Goal: Use online tool/utility: Utilize a website feature to perform a specific function

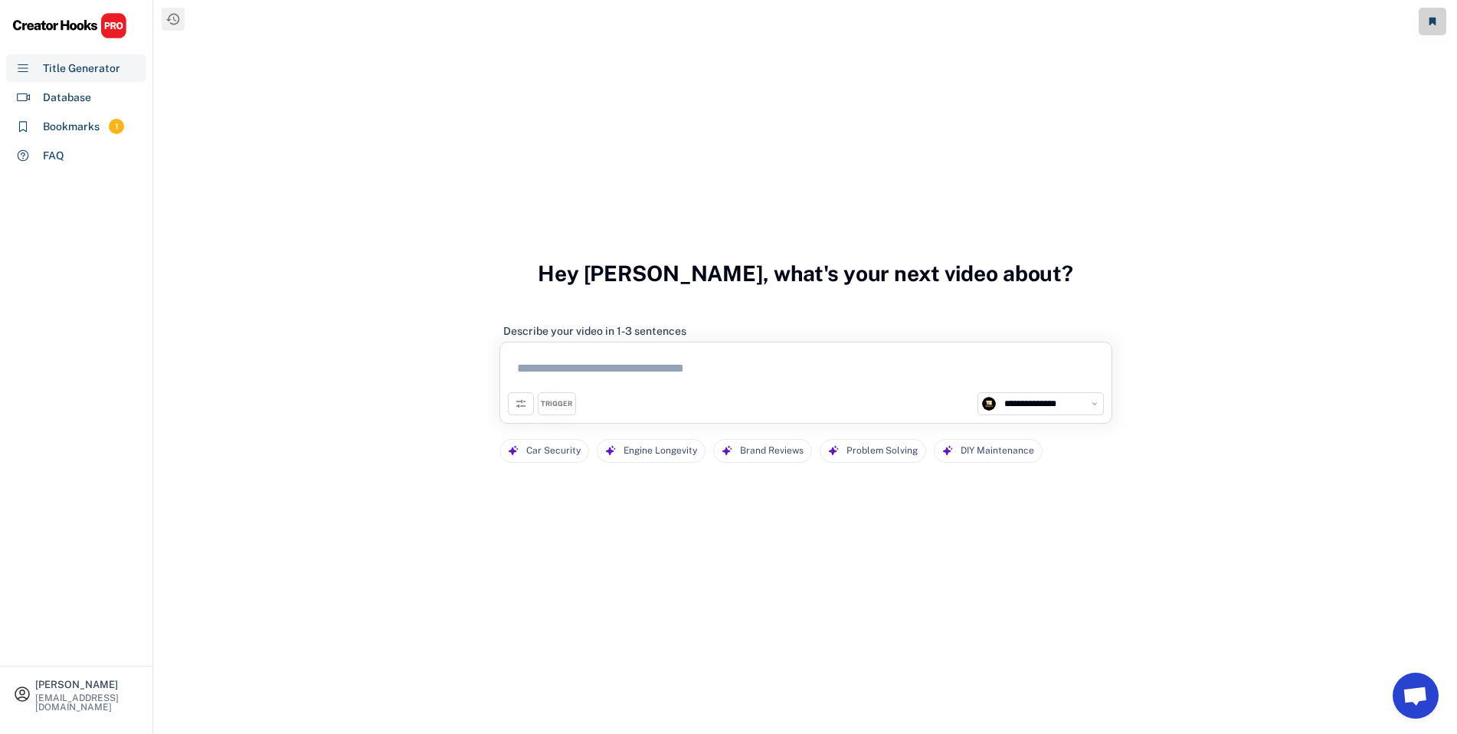
select select "**********"
click at [669, 351] on textarea at bounding box center [806, 371] width 596 height 42
paste textarea "**********"
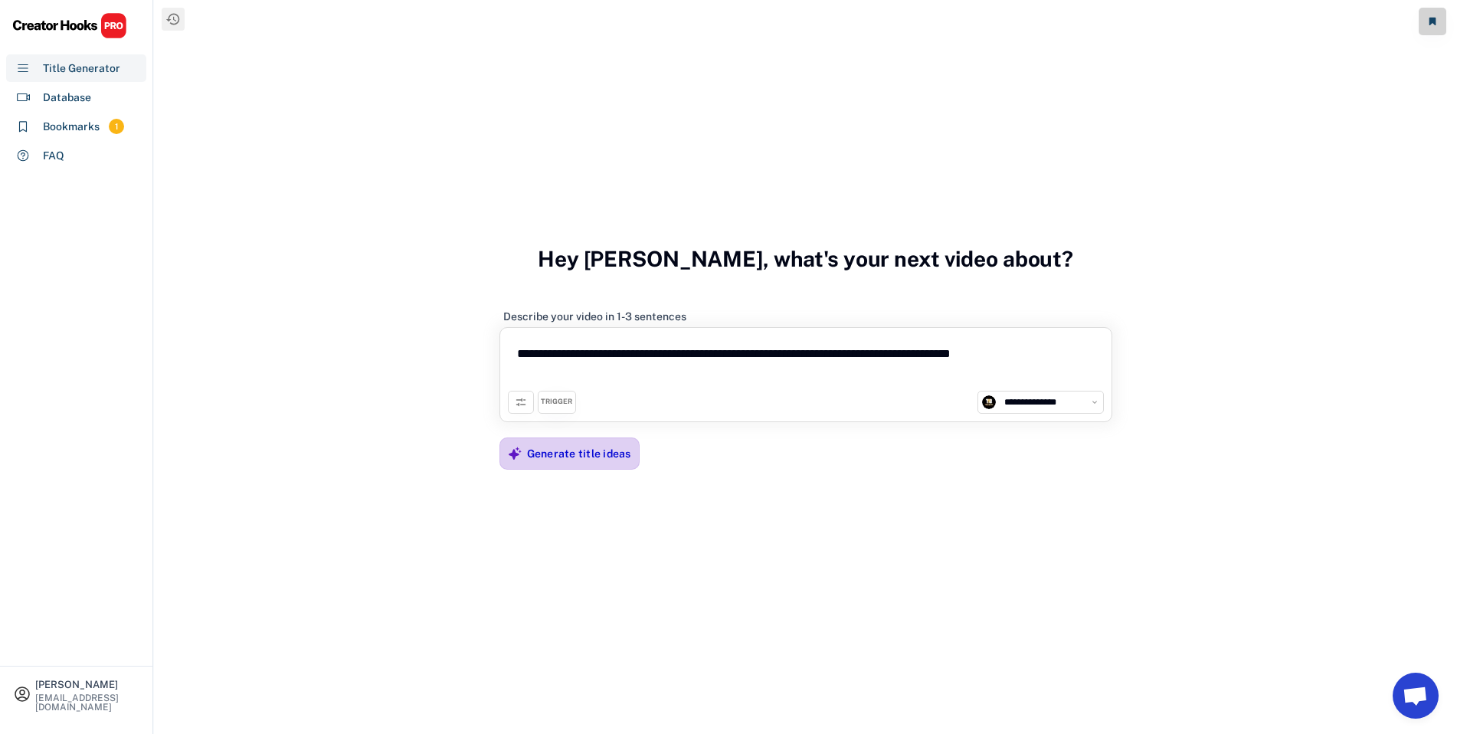
click at [579, 449] on div "Generate title ideas" at bounding box center [579, 453] width 104 height 14
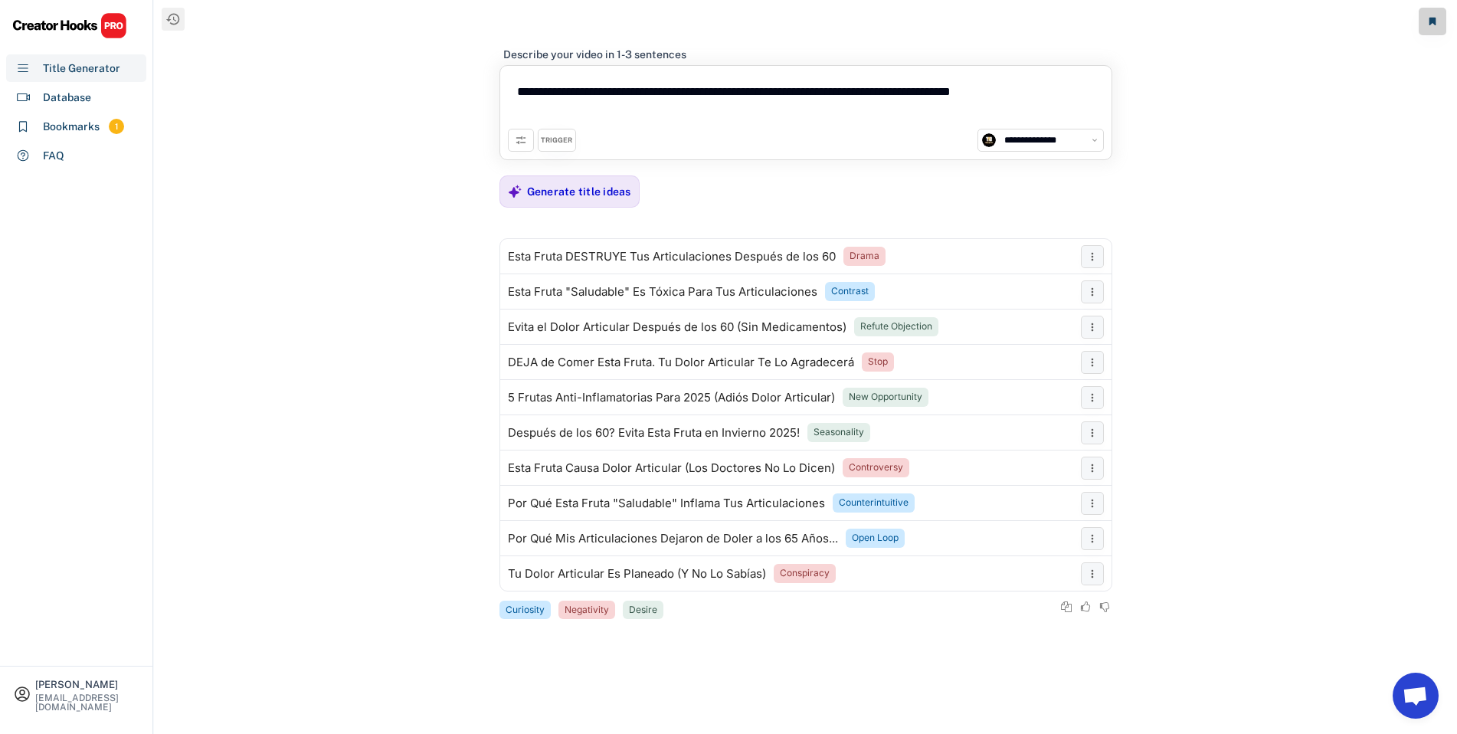
click at [212, 217] on div "**********" at bounding box center [805, 367] width 1303 height 734
click at [565, 144] on div "TRIGGER" at bounding box center [556, 141] width 31 height 10
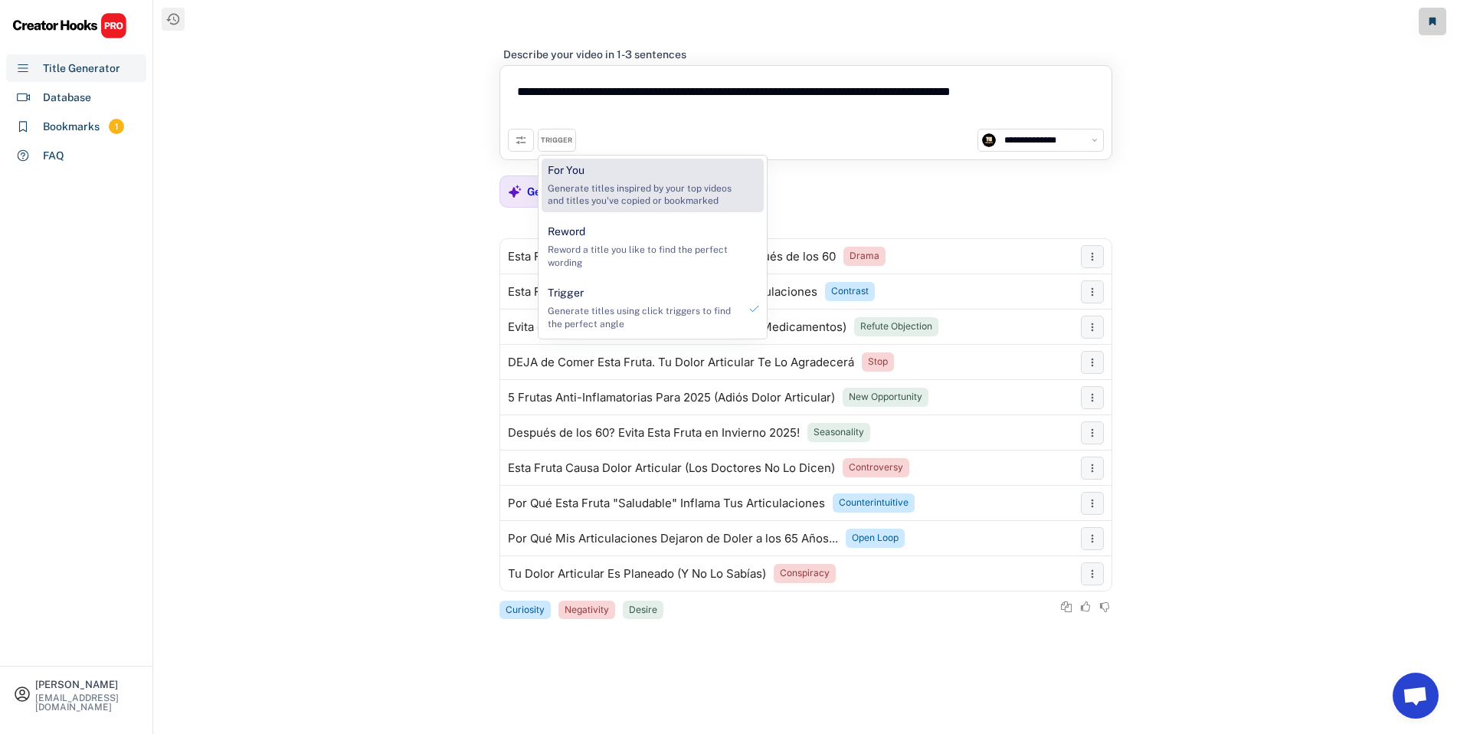
click at [608, 195] on div "Generate titles inspired by your top videos and titles you've copied or bookmar…" at bounding box center [643, 195] width 191 height 26
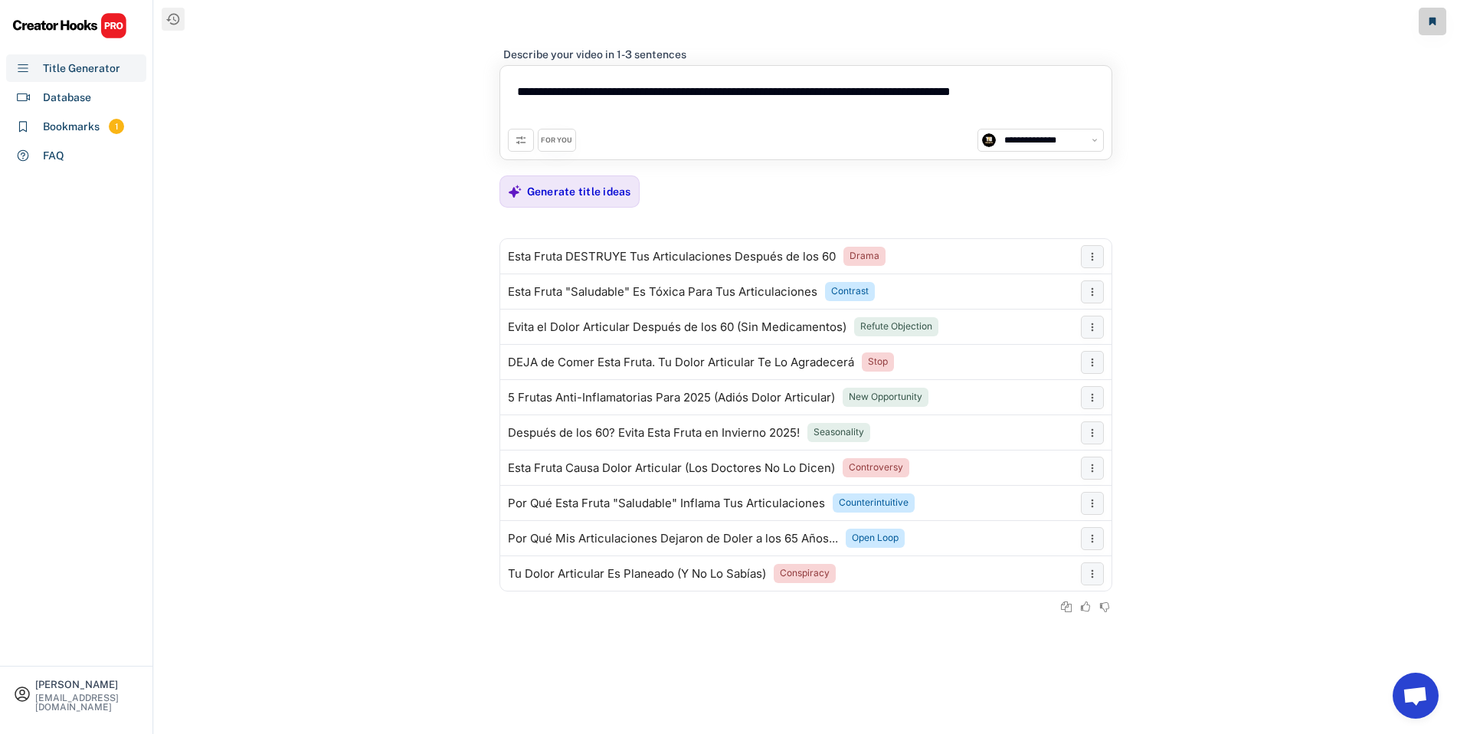
click at [558, 145] on div "FOR YOU" at bounding box center [557, 140] width 38 height 23
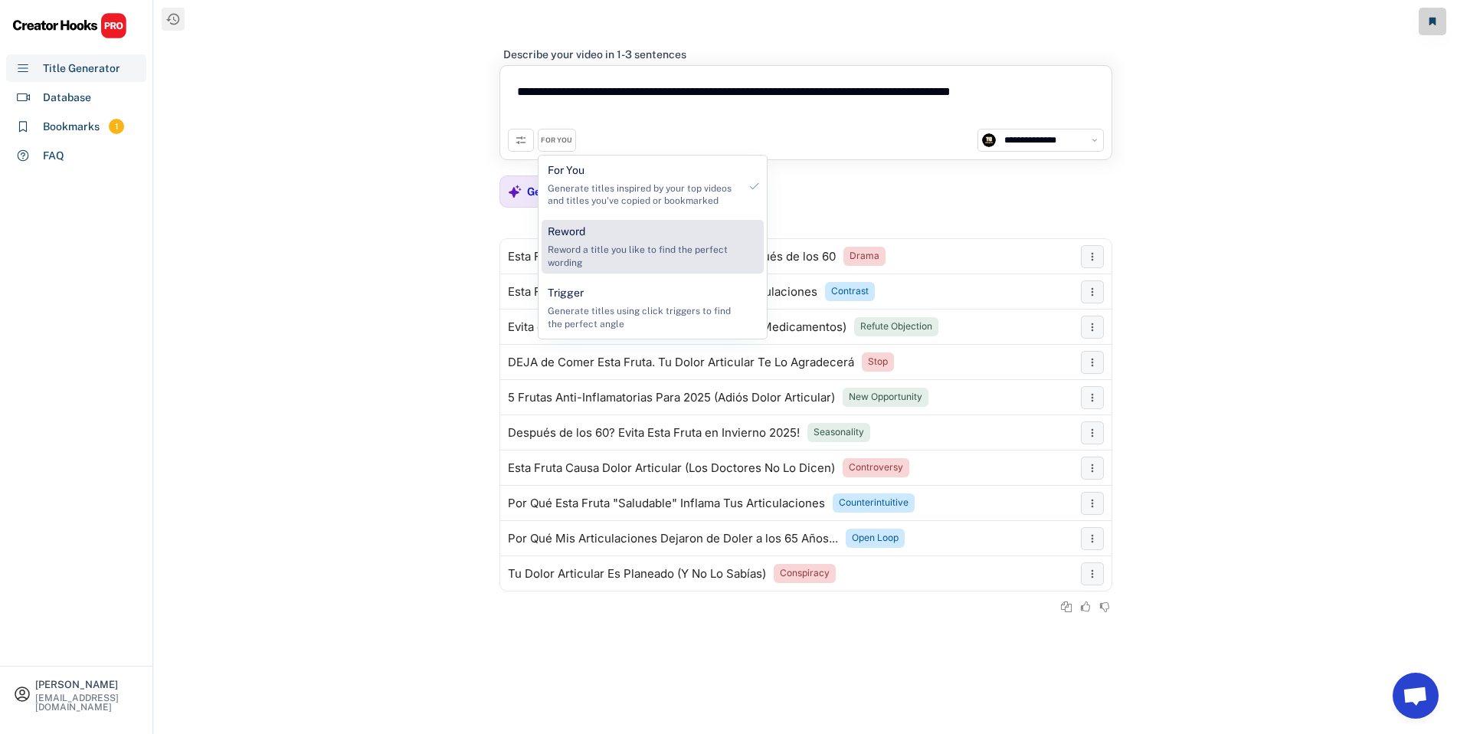
click at [587, 227] on div "Reword Reword a title you like to find the perfect wording" at bounding box center [642, 247] width 203 height 54
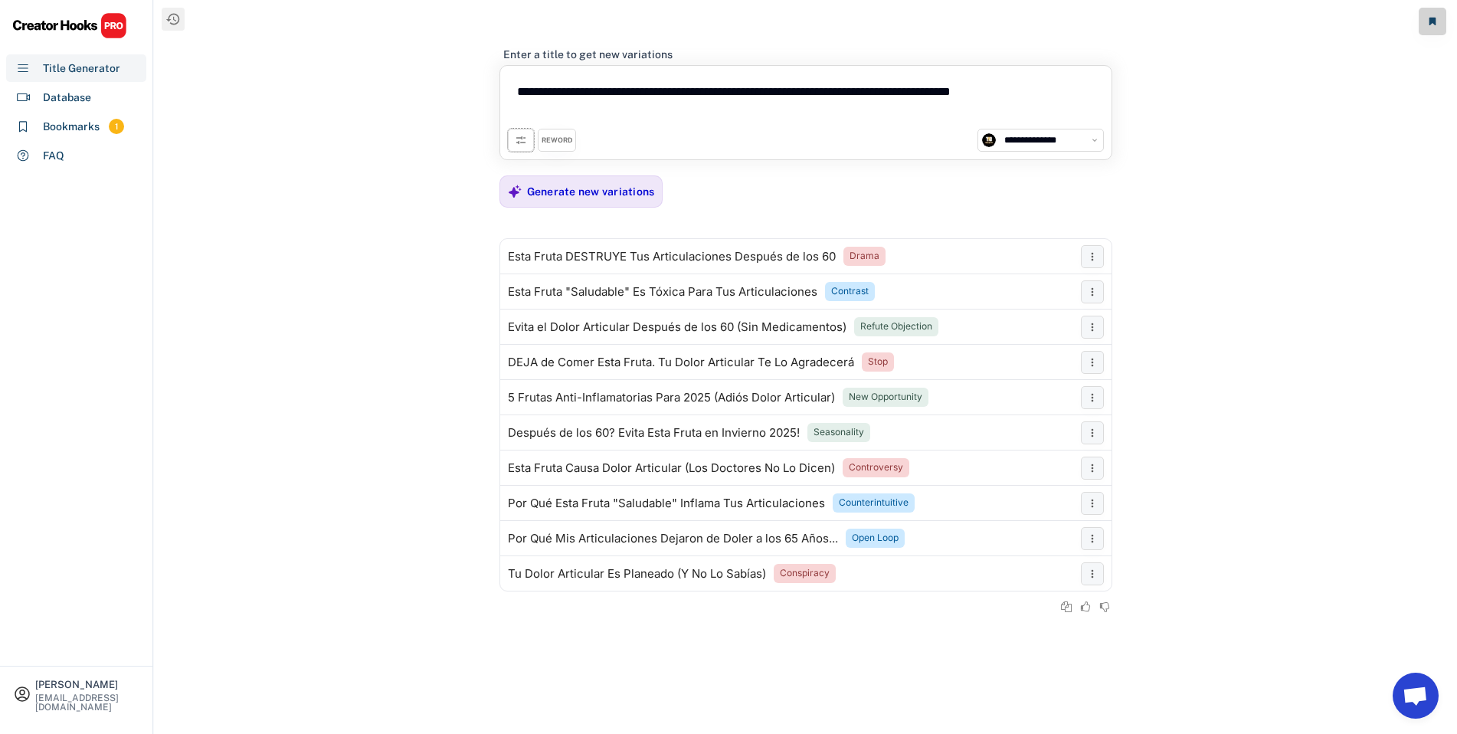
click at [519, 145] on icon at bounding box center [521, 140] width 12 height 12
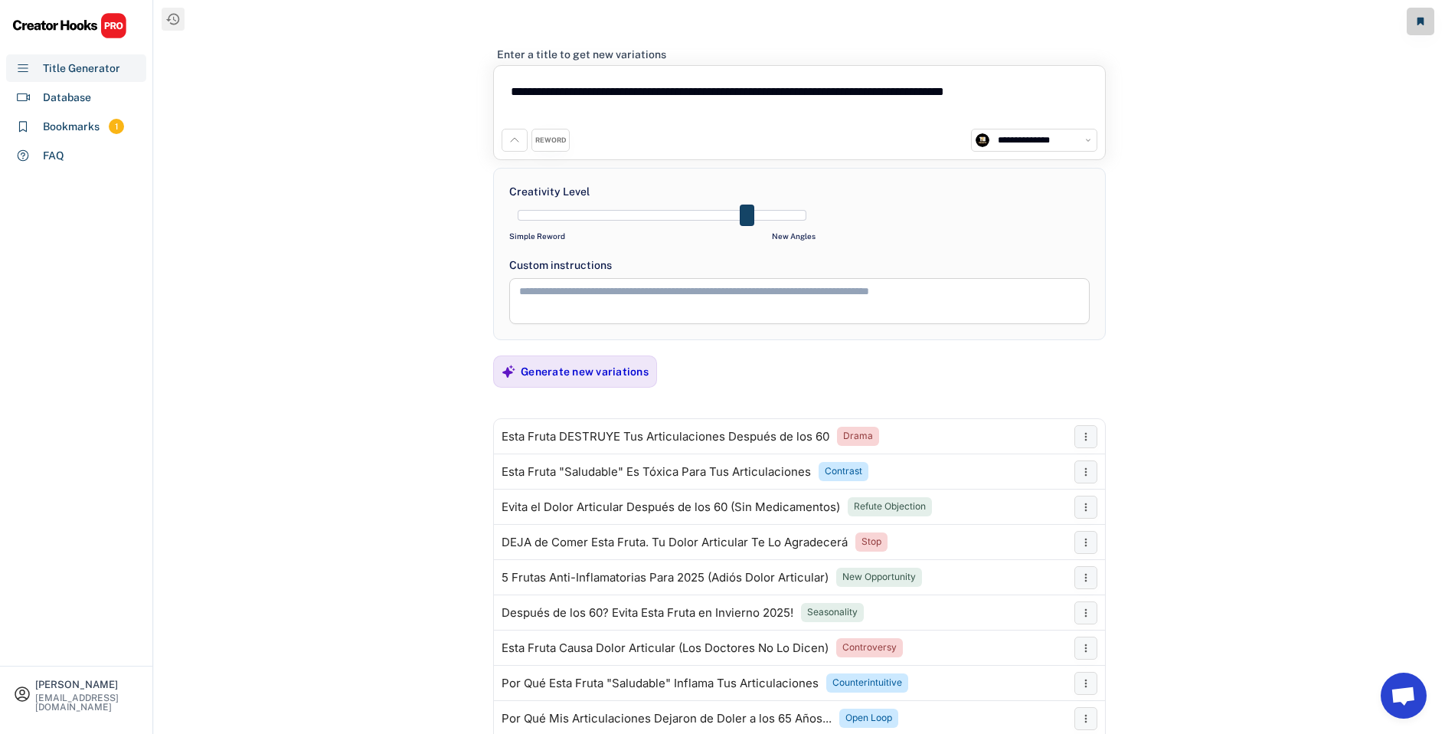
drag, startPoint x: 689, startPoint y: 214, endPoint x: 727, endPoint y: 221, distance: 38.9
click at [727, 220] on div at bounding box center [662, 215] width 289 height 11
click at [640, 363] on div "Generate new variations" at bounding box center [585, 371] width 128 height 31
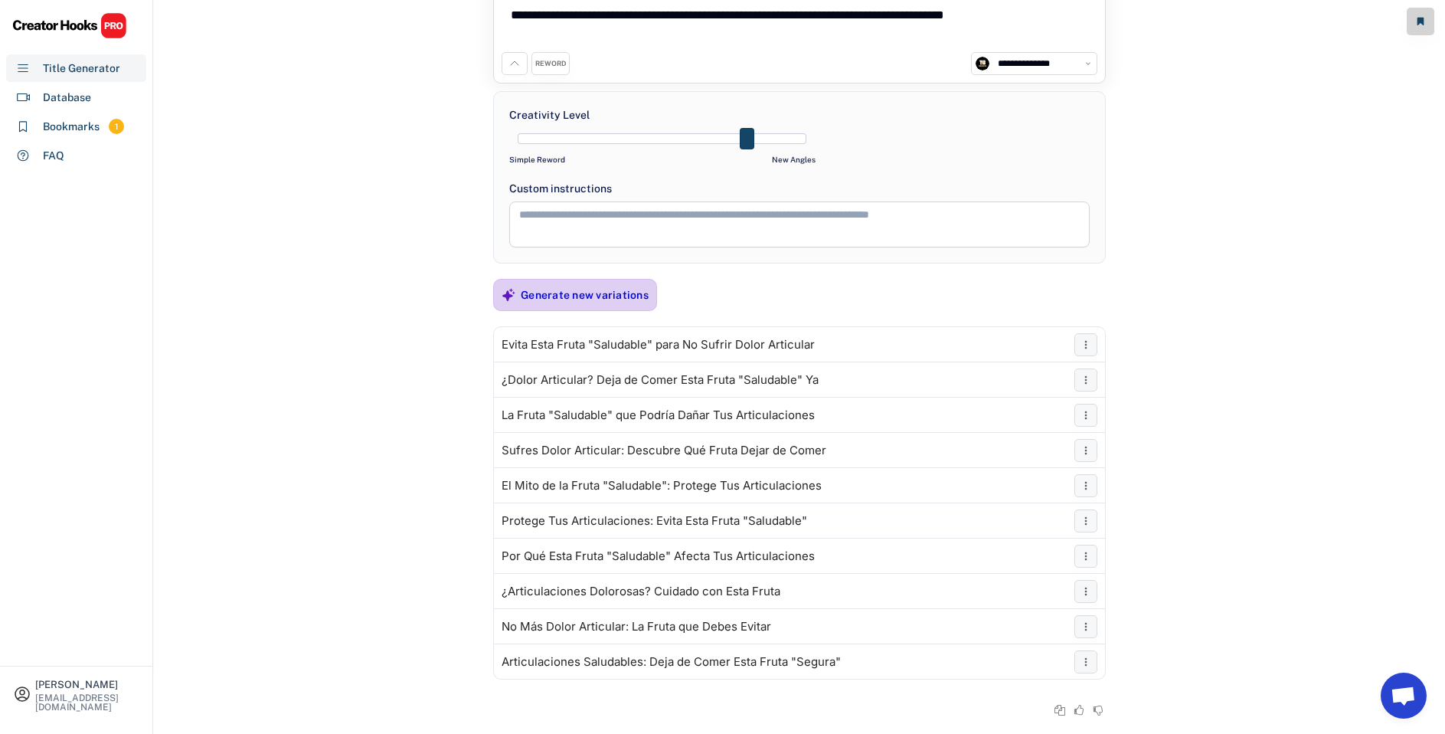
scroll to position [91, 0]
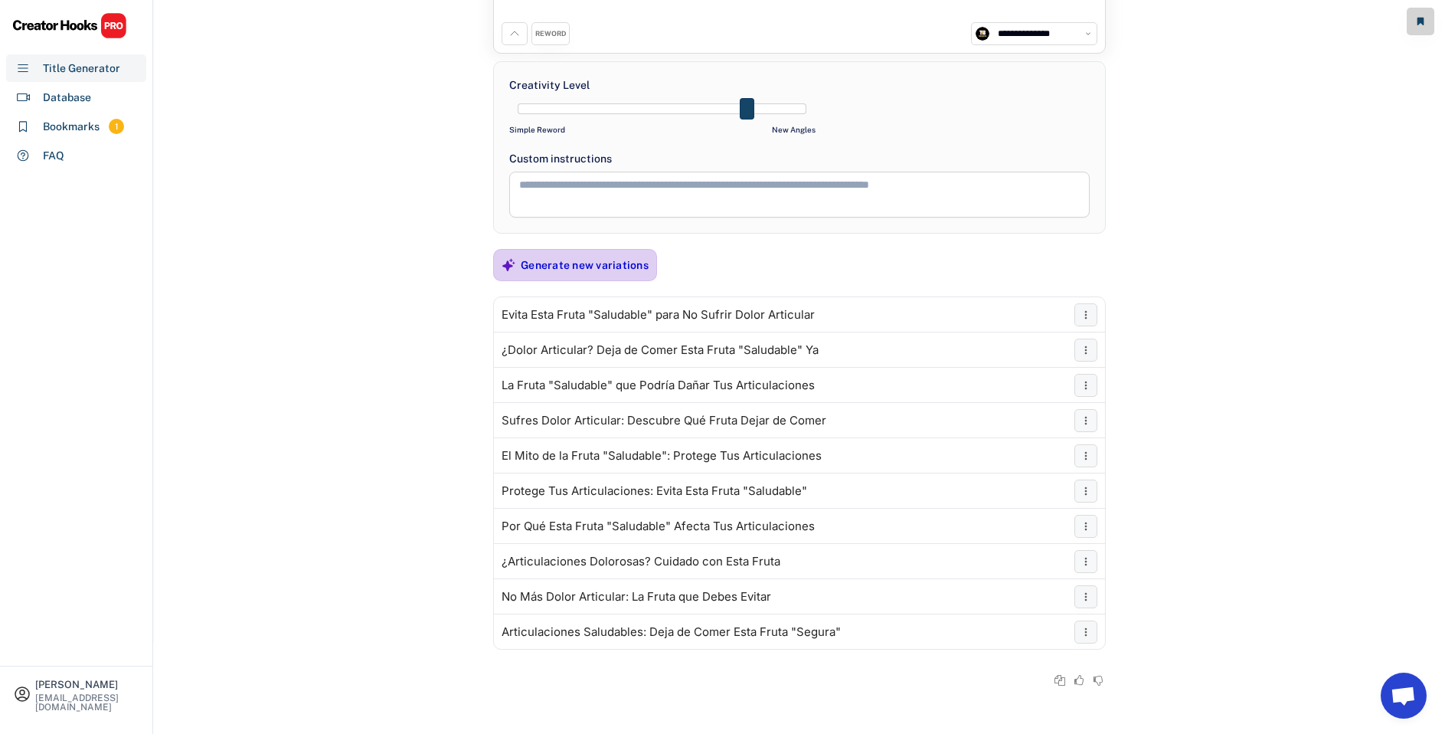
click at [620, 264] on div "Generate new variations" at bounding box center [585, 265] width 128 height 14
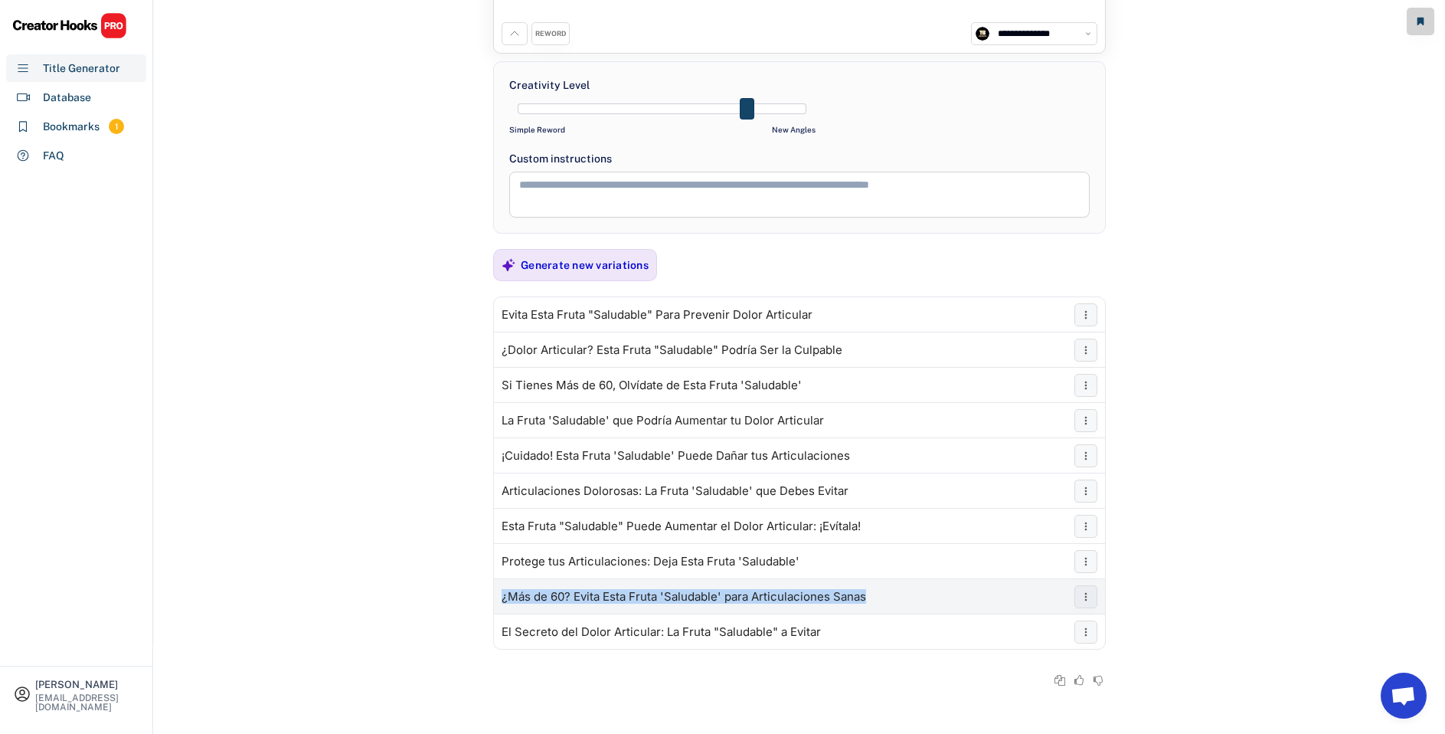
drag, startPoint x: 929, startPoint y: 598, endPoint x: 544, endPoint y: 593, distance: 385.2
click at [501, 591] on div "¿Más de 60? Evita Esta Fruta 'Saludable' para Articulaciones Sanas" at bounding box center [799, 596] width 611 height 31
copy div "¿Más de 60? Evita Esta Fruta 'Saludable' para Articulaciones Sanas"
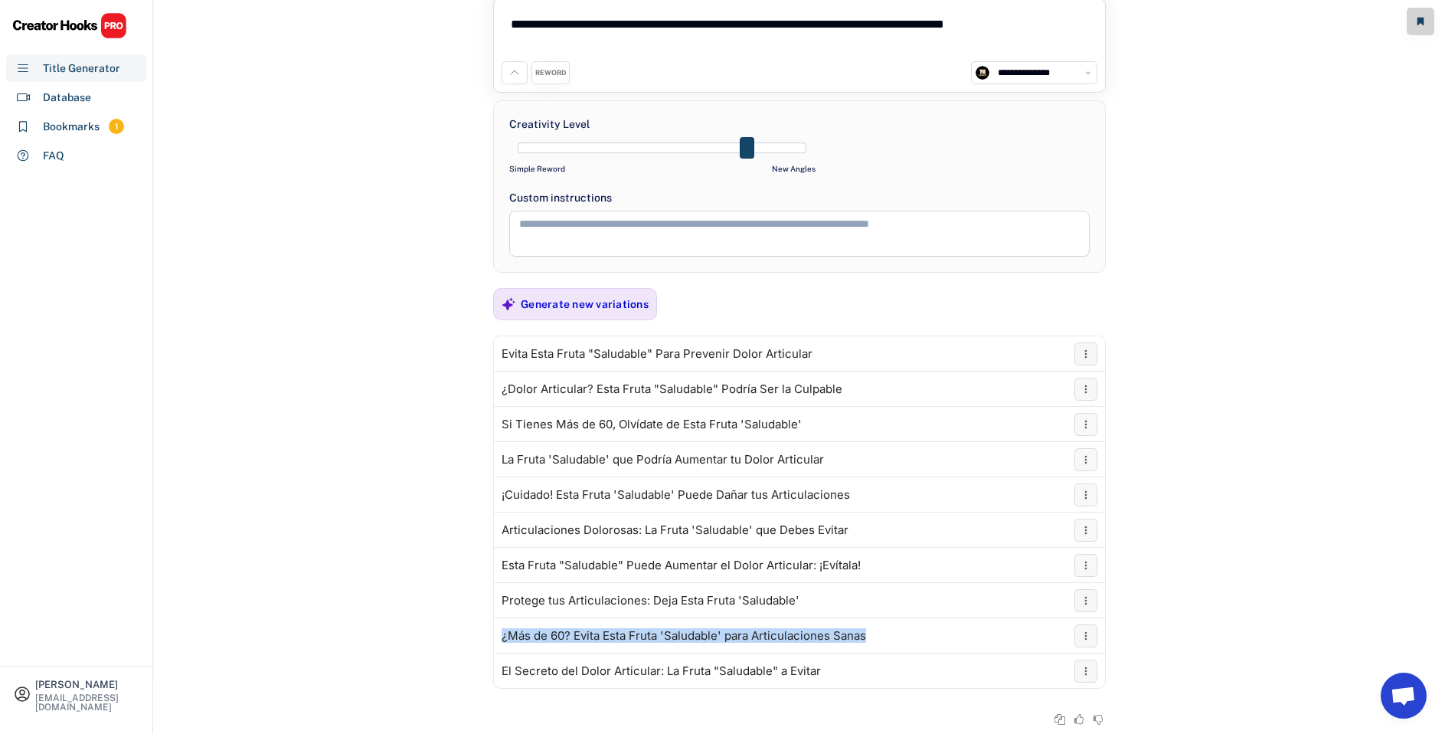
scroll to position [77, 0]
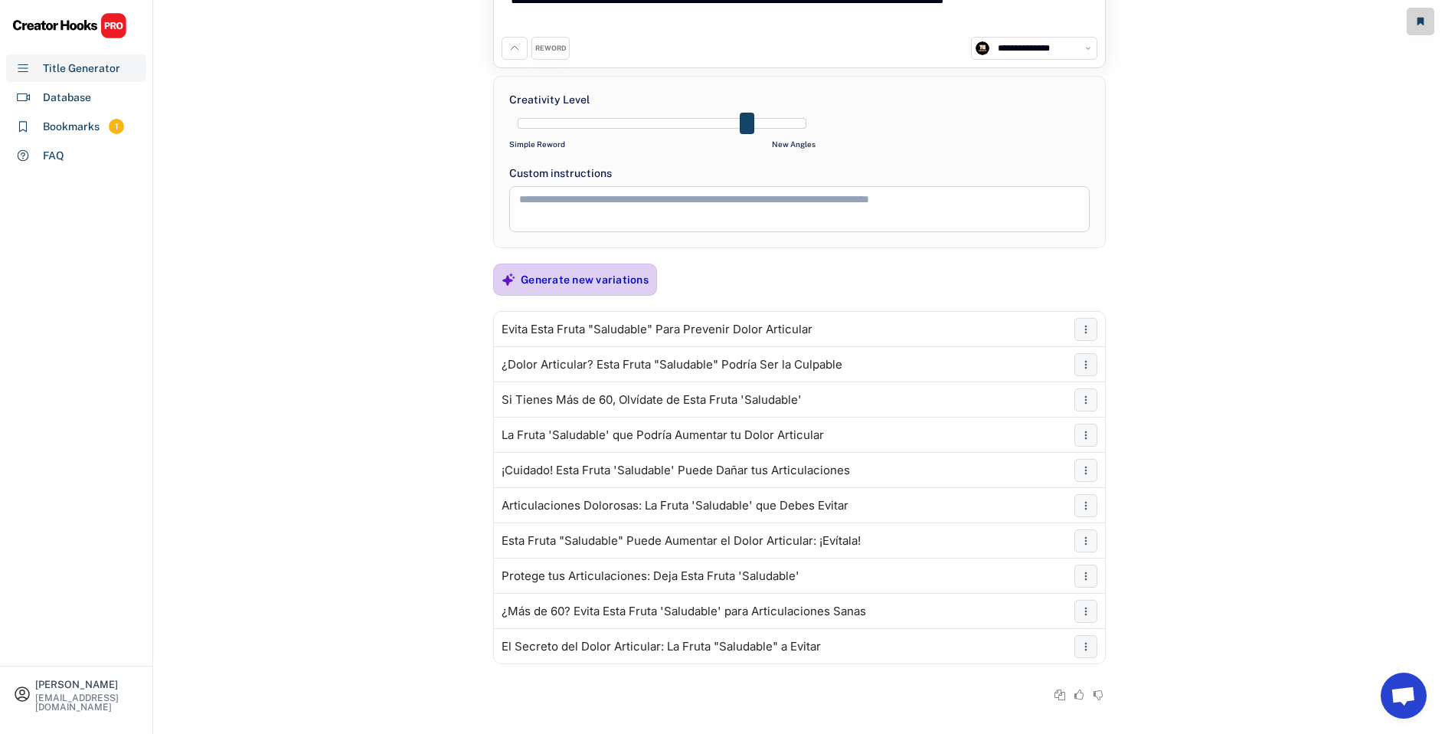
click at [615, 280] on div "Generate new variations" at bounding box center [585, 280] width 128 height 14
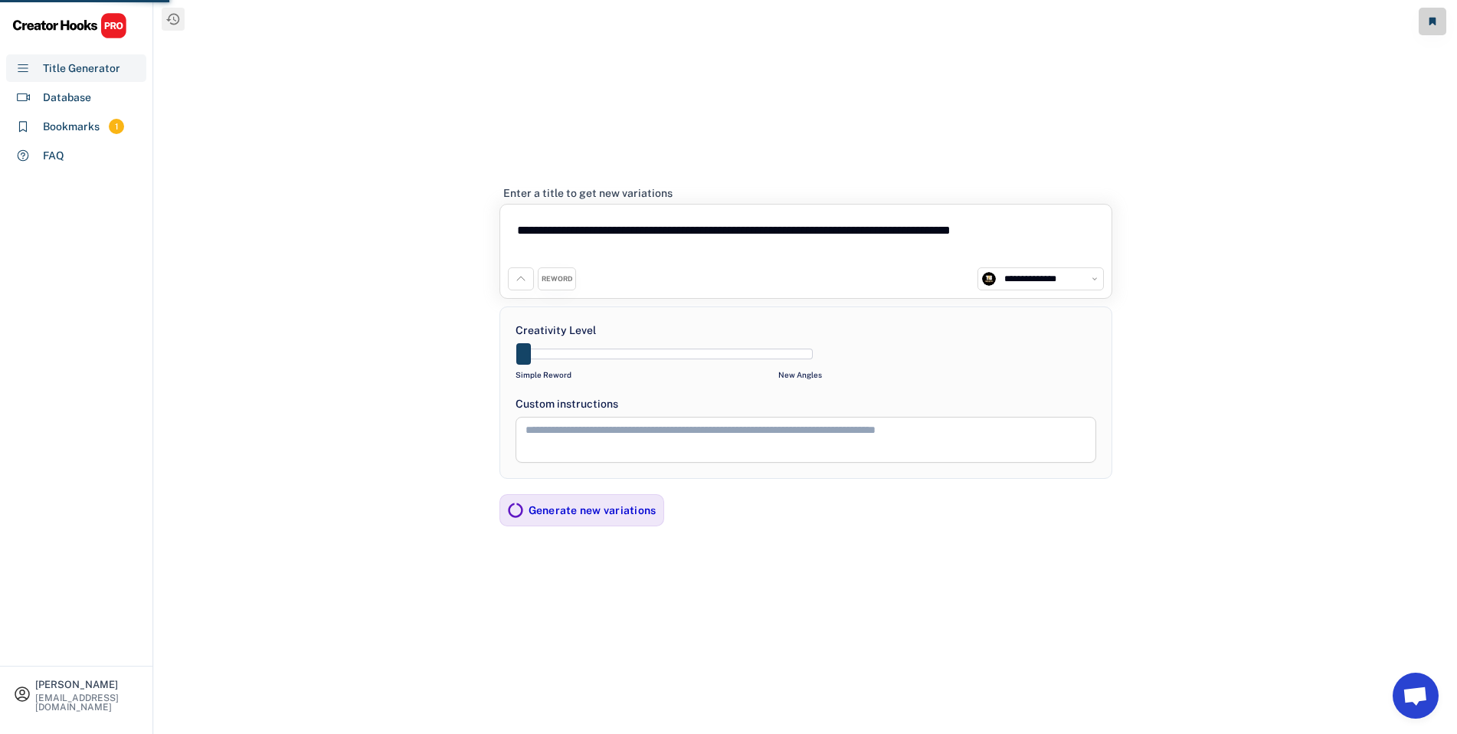
drag, startPoint x: 627, startPoint y: 355, endPoint x: 473, endPoint y: 361, distance: 154.0
click at [473, 361] on div "**********" at bounding box center [805, 367] width 1303 height 734
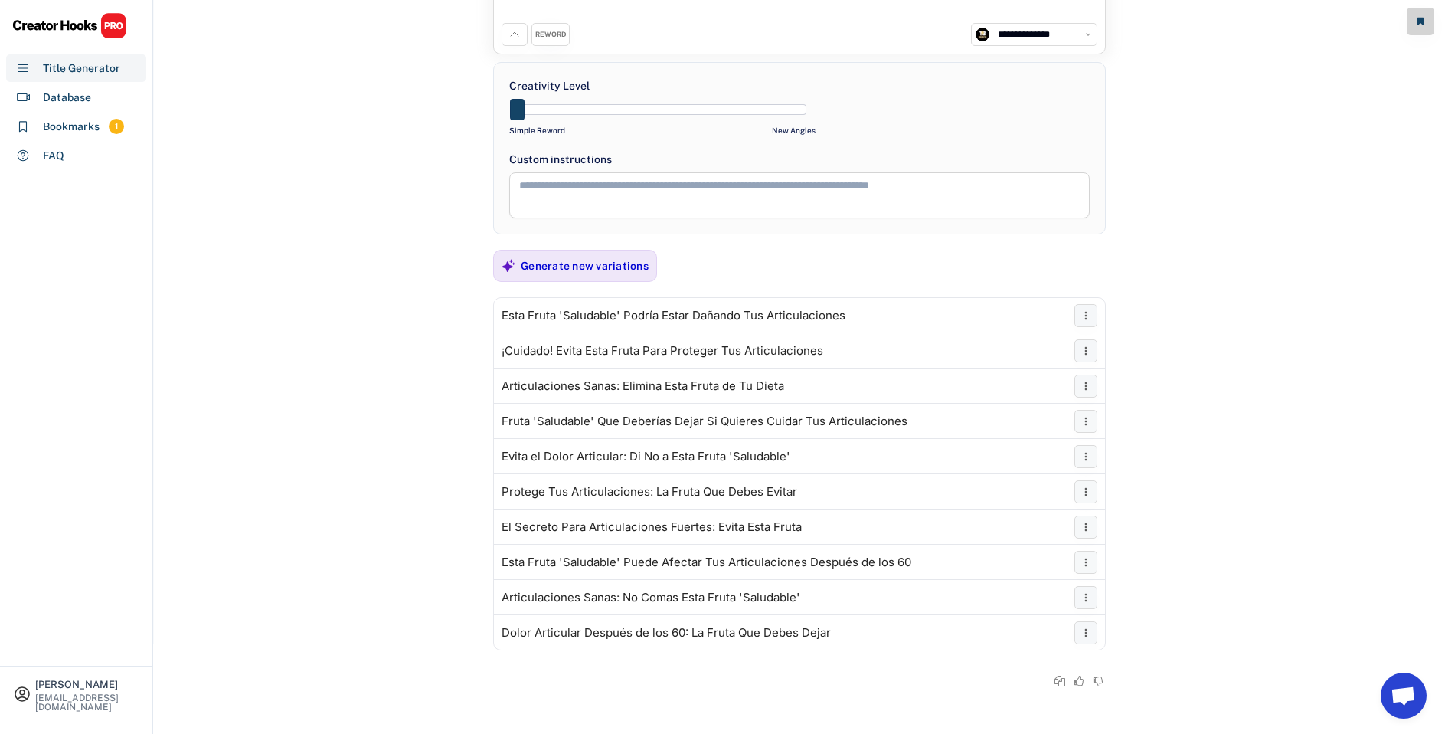
scroll to position [91, 0]
click at [573, 268] on div "Generate new variations" at bounding box center [585, 265] width 128 height 14
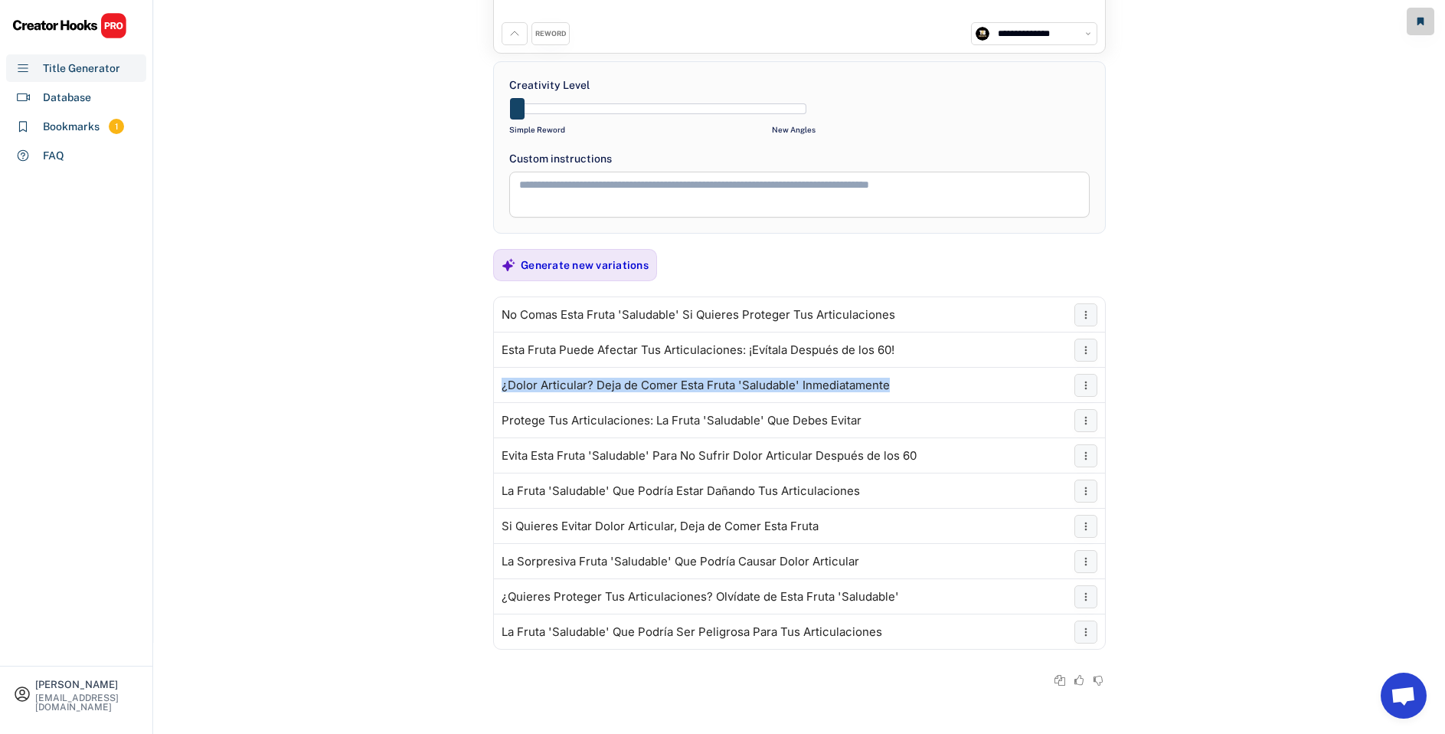
drag, startPoint x: 952, startPoint y: 387, endPoint x: 490, endPoint y: 385, distance: 461.8
click at [490, 385] on div "**********" at bounding box center [799, 276] width 1291 height 734
copy div "¿Dolor Articular? Deja de Comer Esta Fruta 'Saludable' Inmediatamente"
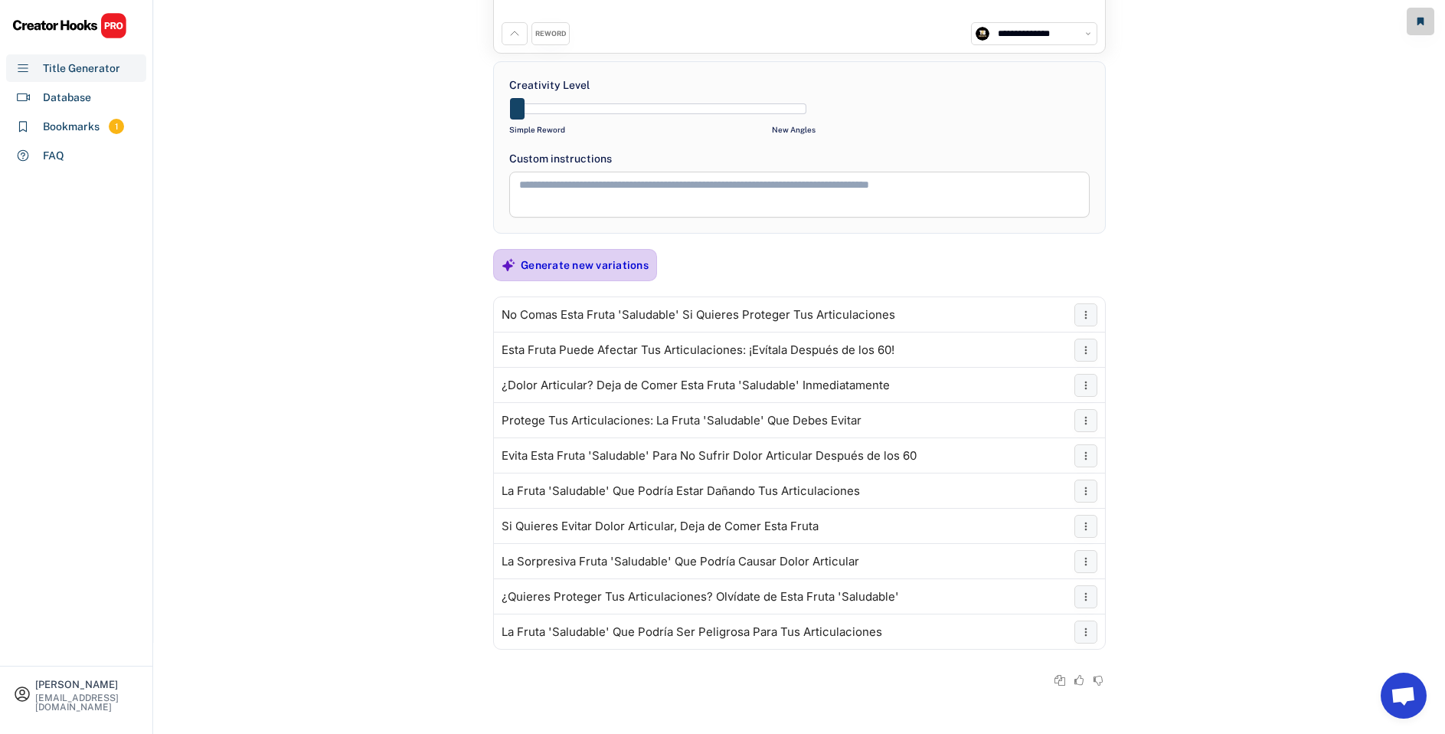
click at [573, 271] on div "Generate new variations" at bounding box center [585, 265] width 128 height 14
click at [602, 250] on div "Generate new variations" at bounding box center [585, 265] width 128 height 31
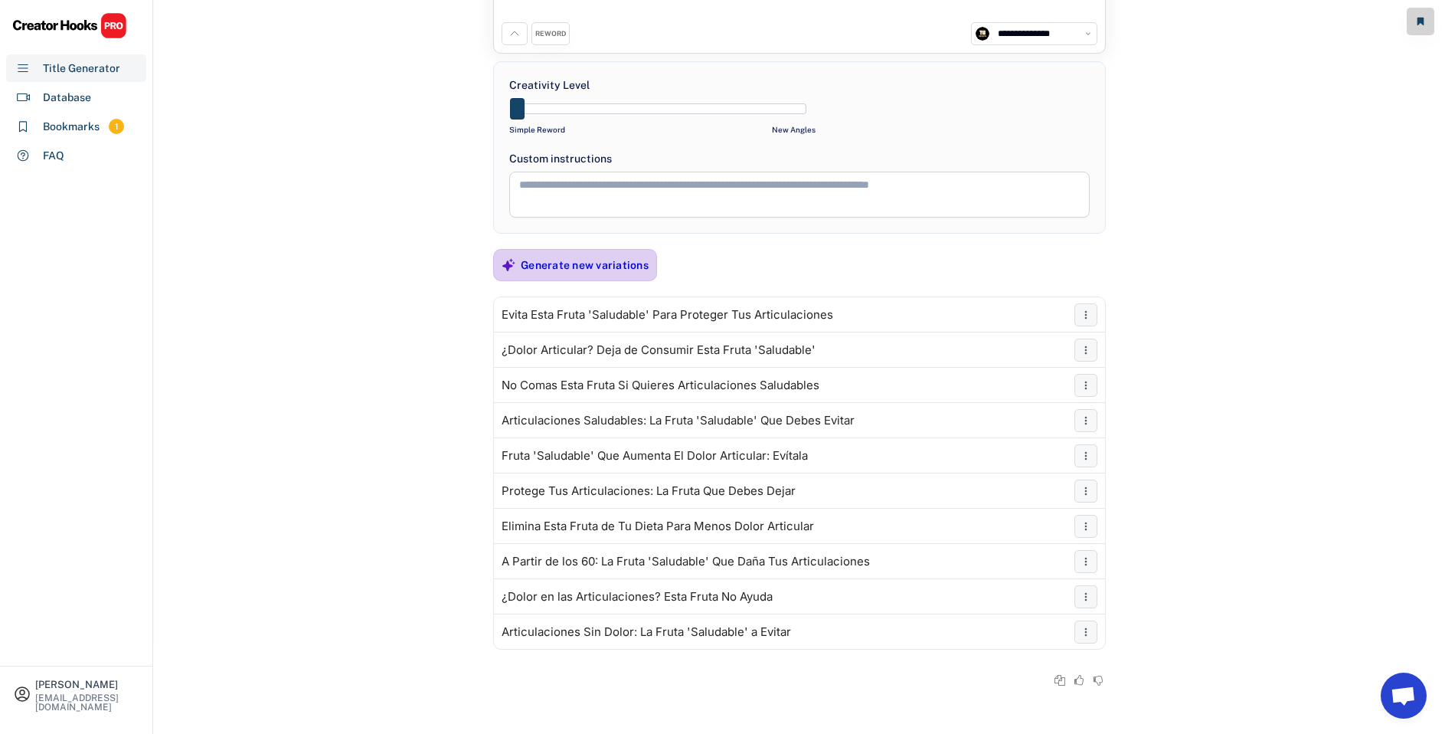
click at [574, 266] on div "Generate new variations" at bounding box center [585, 265] width 128 height 14
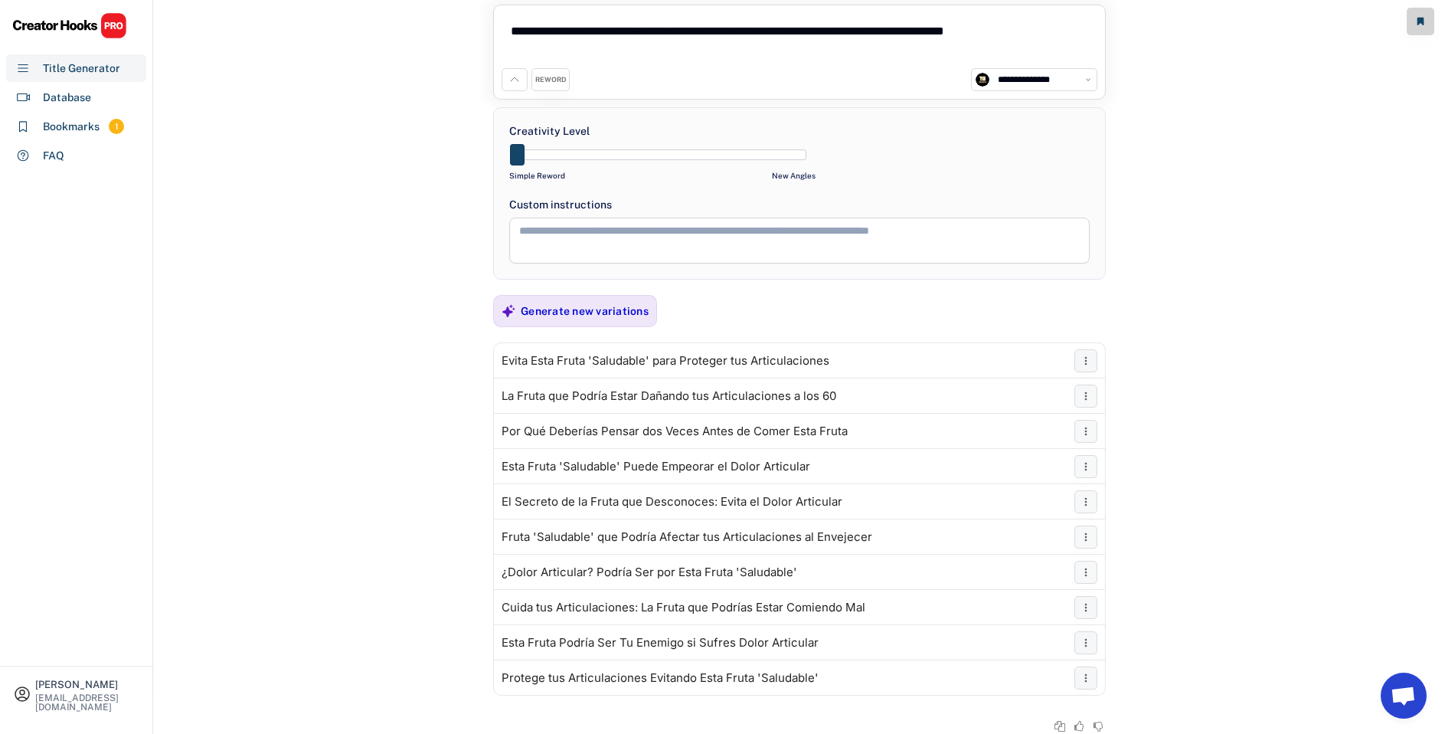
scroll to position [0, 0]
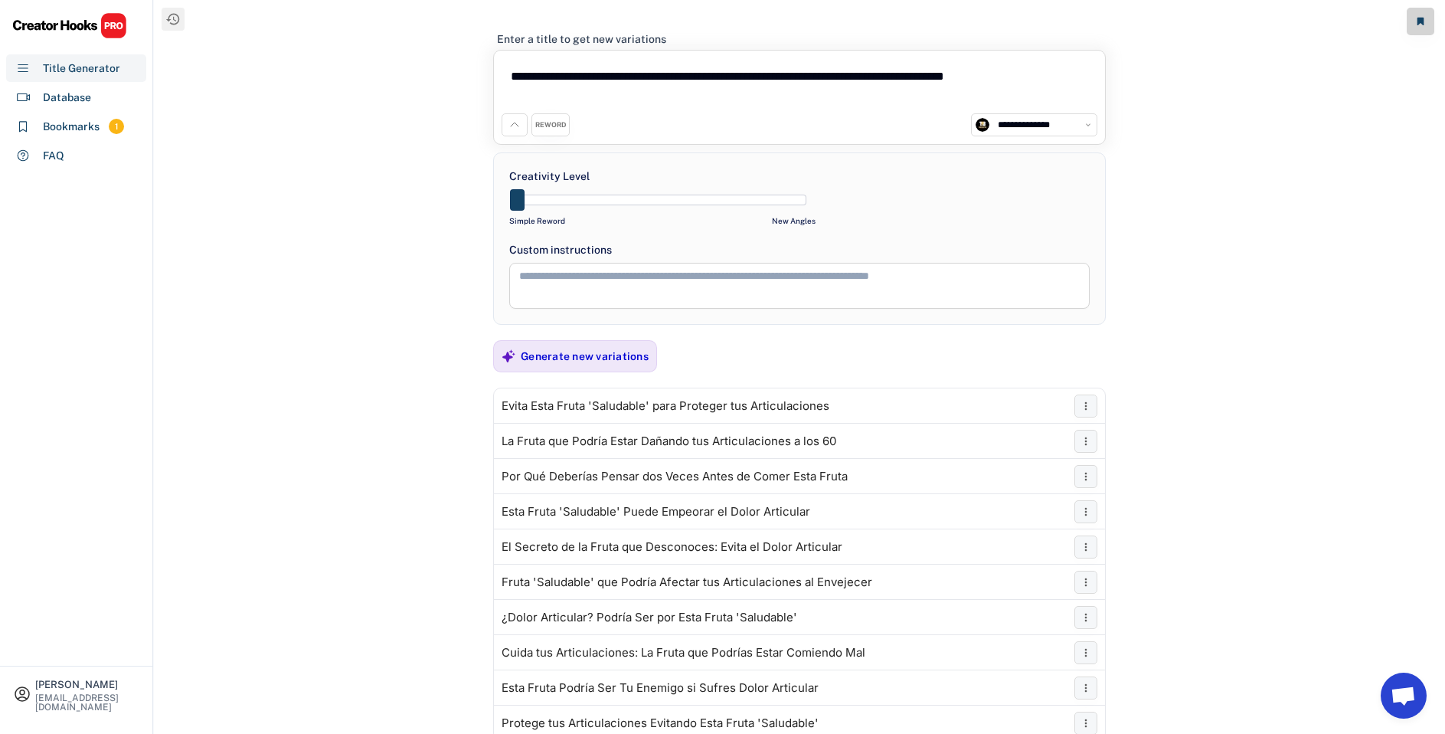
drag, startPoint x: 1091, startPoint y: 74, endPoint x: 268, endPoint y: 71, distance: 823.2
click at [271, 70] on div "**********" at bounding box center [799, 367] width 1291 height 734
paste textarea
type textarea "**********"
click at [518, 125] on icon at bounding box center [514, 125] width 12 height 12
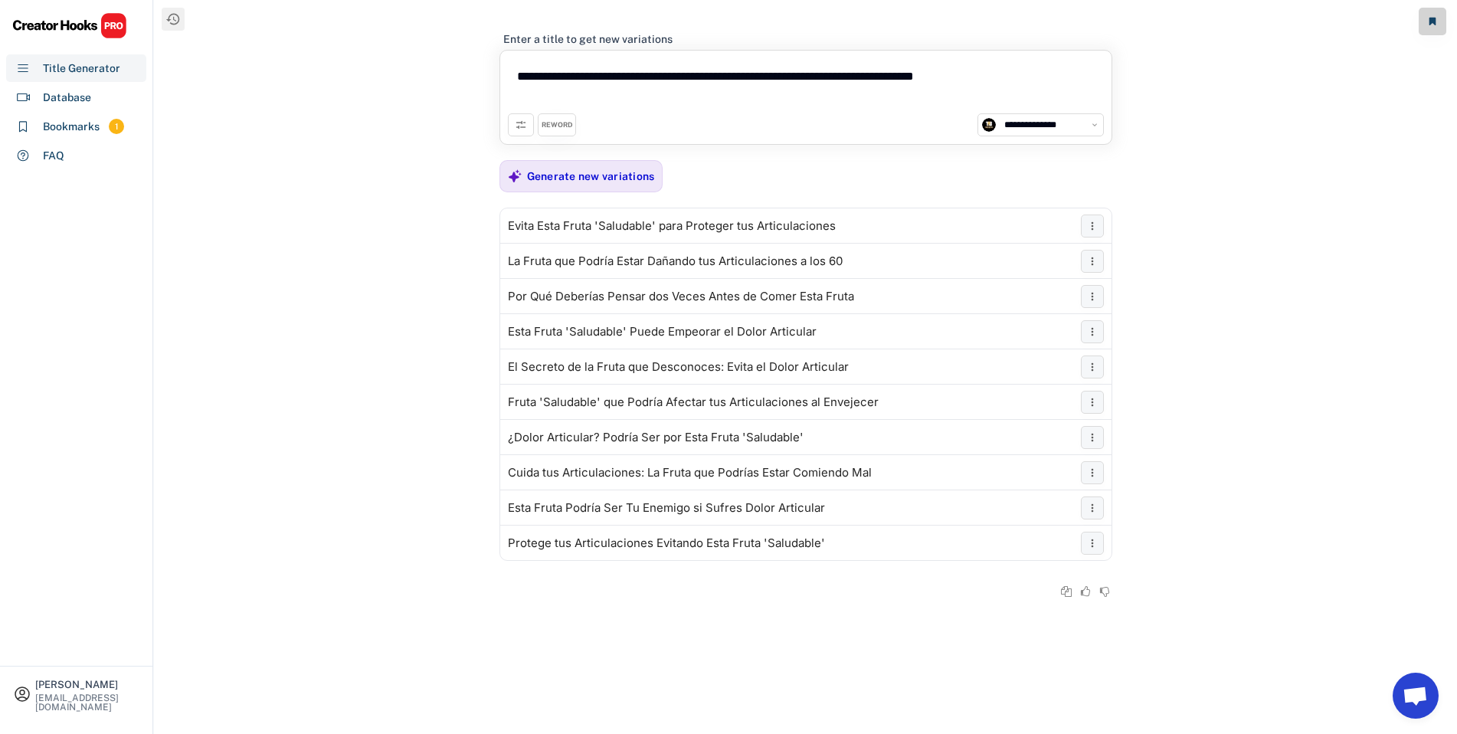
click at [524, 126] on icon at bounding box center [521, 125] width 12 height 12
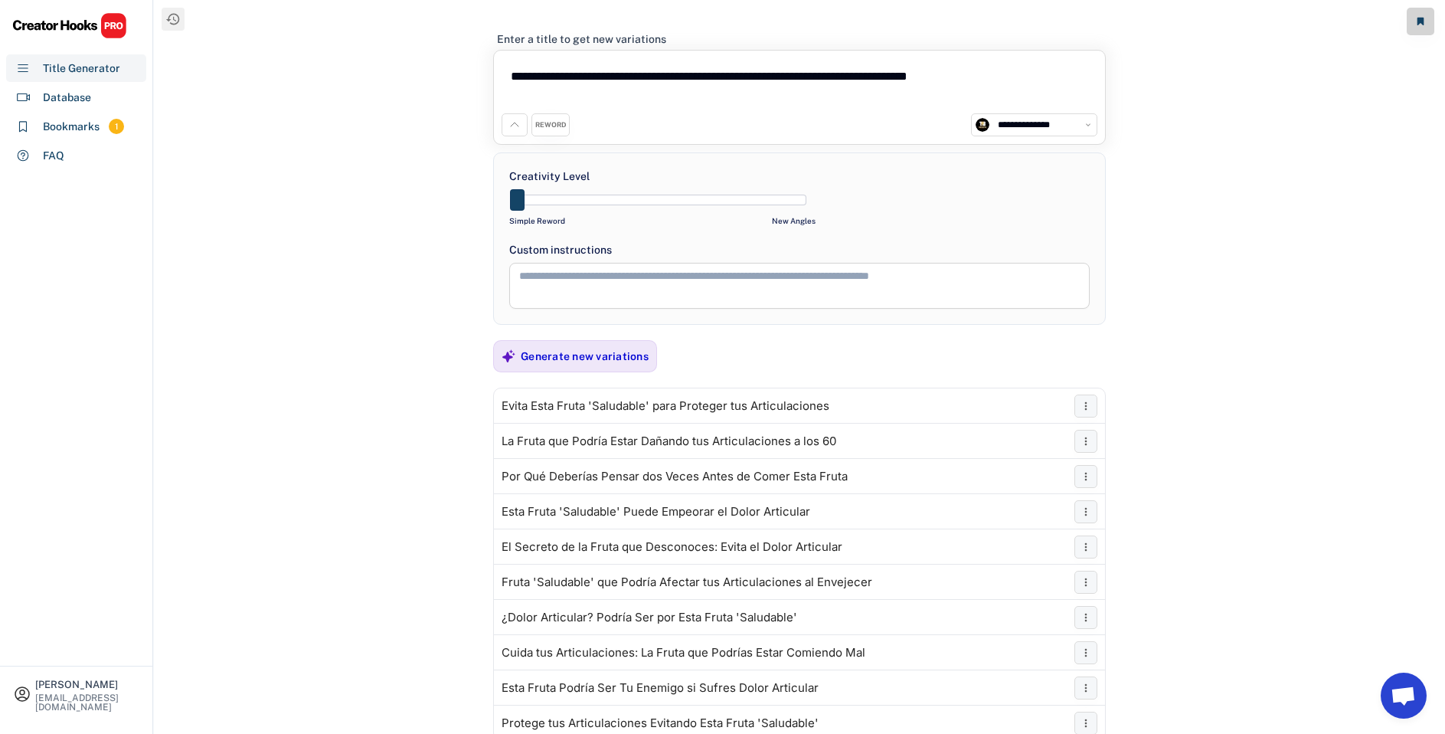
click at [550, 126] on div "REWORD" at bounding box center [550, 125] width 31 height 10
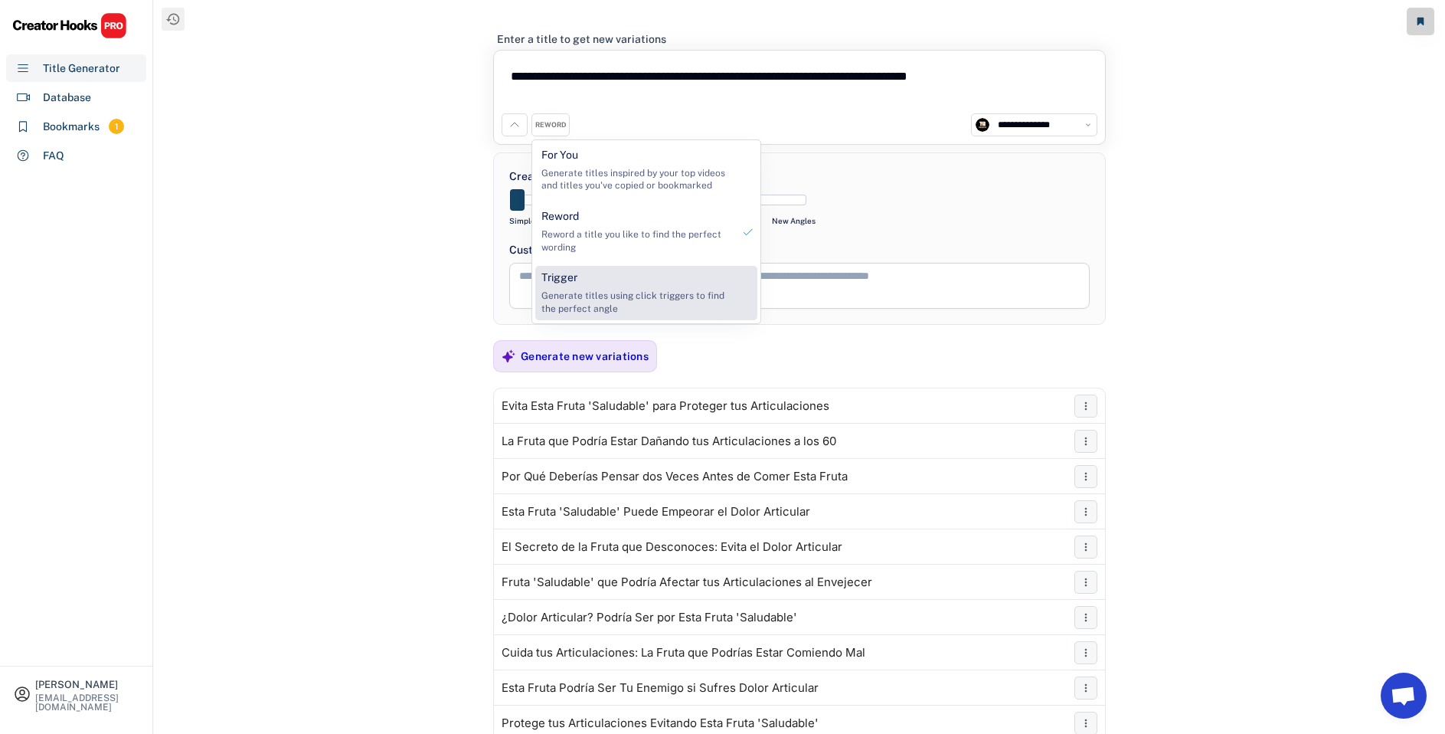
click at [625, 297] on div "Generate titles using click triggers to find the perfect angle" at bounding box center [636, 302] width 191 height 26
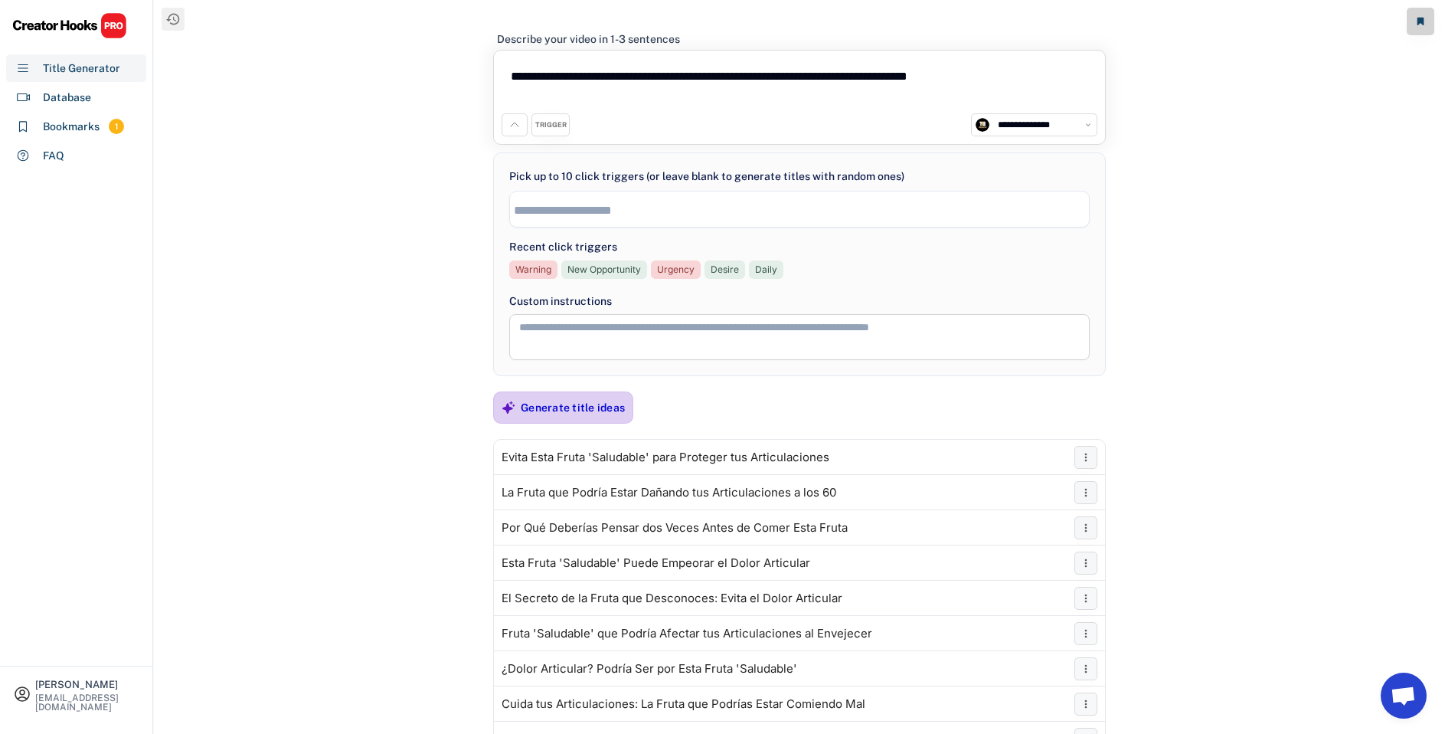
click at [592, 407] on div "Generate title ideas" at bounding box center [573, 408] width 104 height 14
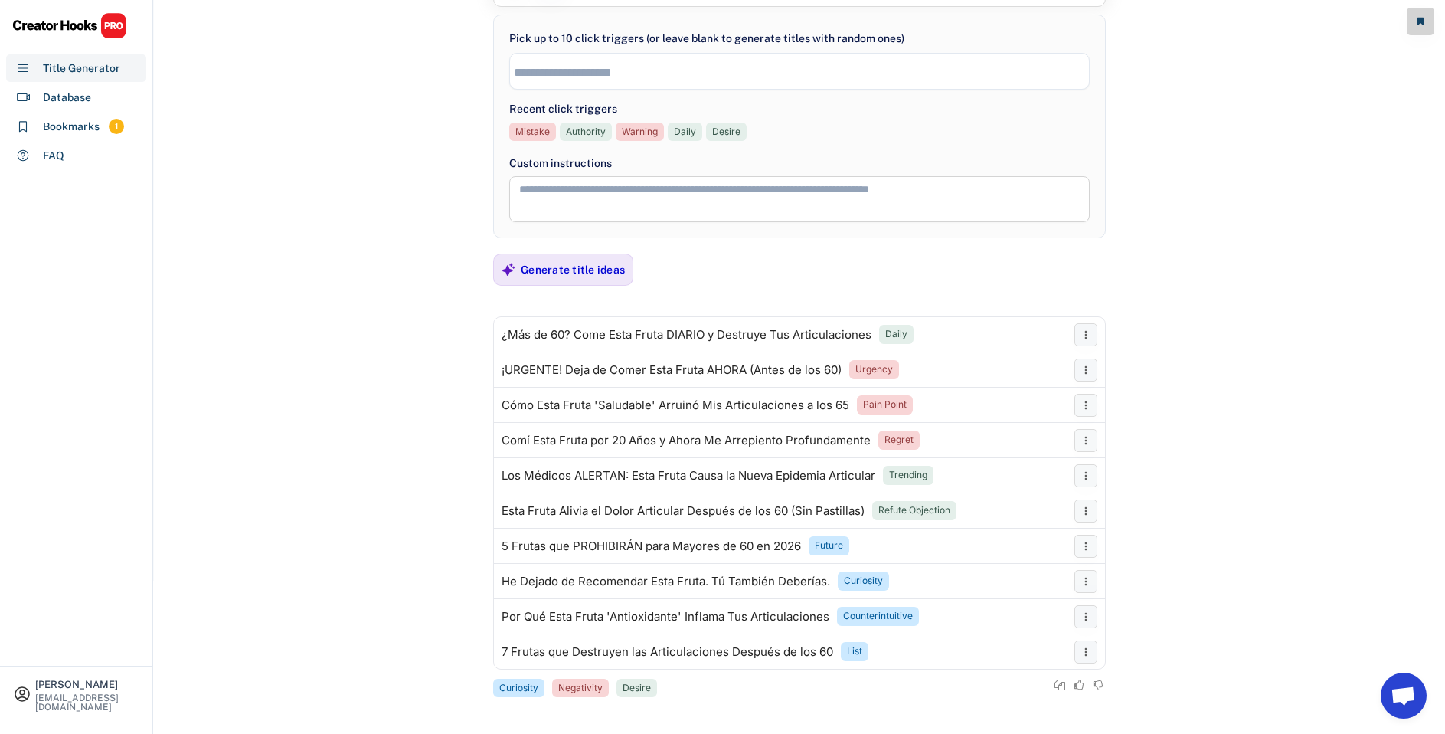
scroll to position [156, 0]
